Goal: Information Seeking & Learning: Understand process/instructions

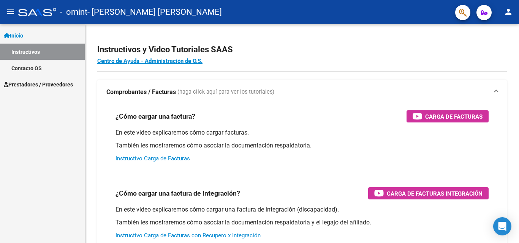
click at [505, 13] on mat-icon "person" at bounding box center [507, 11] width 9 height 9
click at [495, 30] on button "person Mi Perfil" at bounding box center [492, 32] width 46 height 18
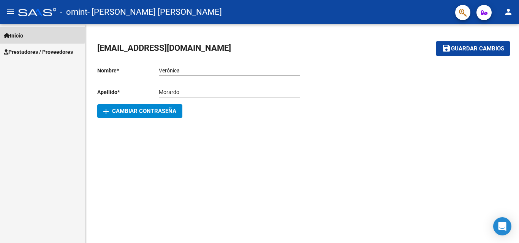
click at [32, 34] on link "Inicio" at bounding box center [42, 35] width 85 height 16
click at [23, 38] on span "Inicio" at bounding box center [13, 36] width 19 height 8
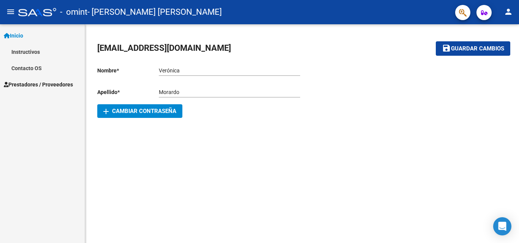
click at [26, 84] on span "Prestadores / Proveedores" at bounding box center [38, 84] width 69 height 8
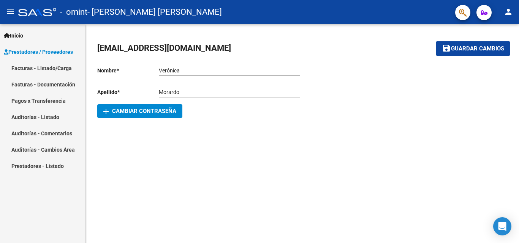
click at [23, 35] on span "Inicio" at bounding box center [13, 36] width 19 height 8
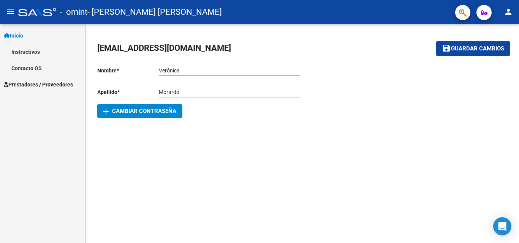
click at [30, 50] on link "Instructivos" at bounding box center [42, 52] width 85 height 16
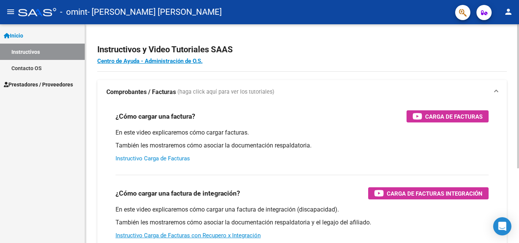
click at [162, 159] on link "Instructivo Carga de Facturas" at bounding box center [152, 158] width 74 height 7
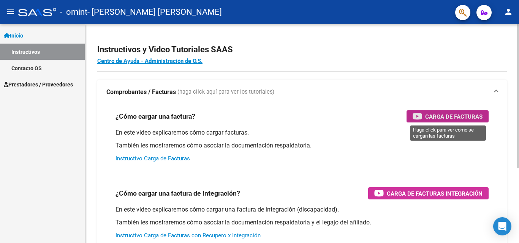
click at [467, 117] on span "Carga de Facturas" at bounding box center [453, 116] width 57 height 9
